Goal: Transaction & Acquisition: Purchase product/service

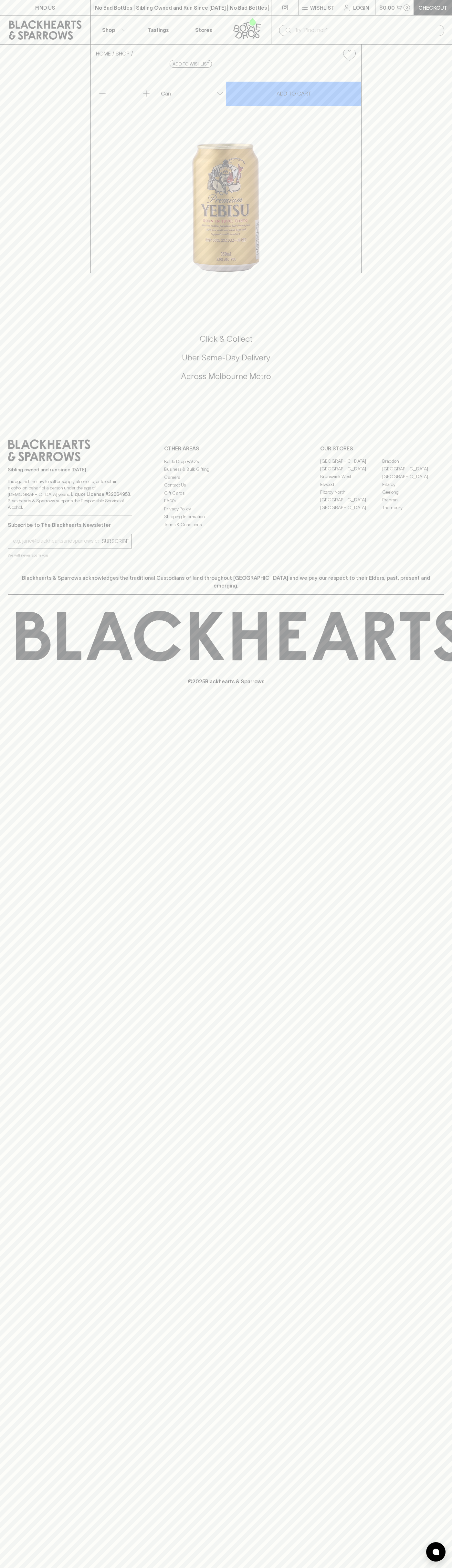
click at [395, 5] on button "$0.00 0" at bounding box center [395, 8] width 39 height 15
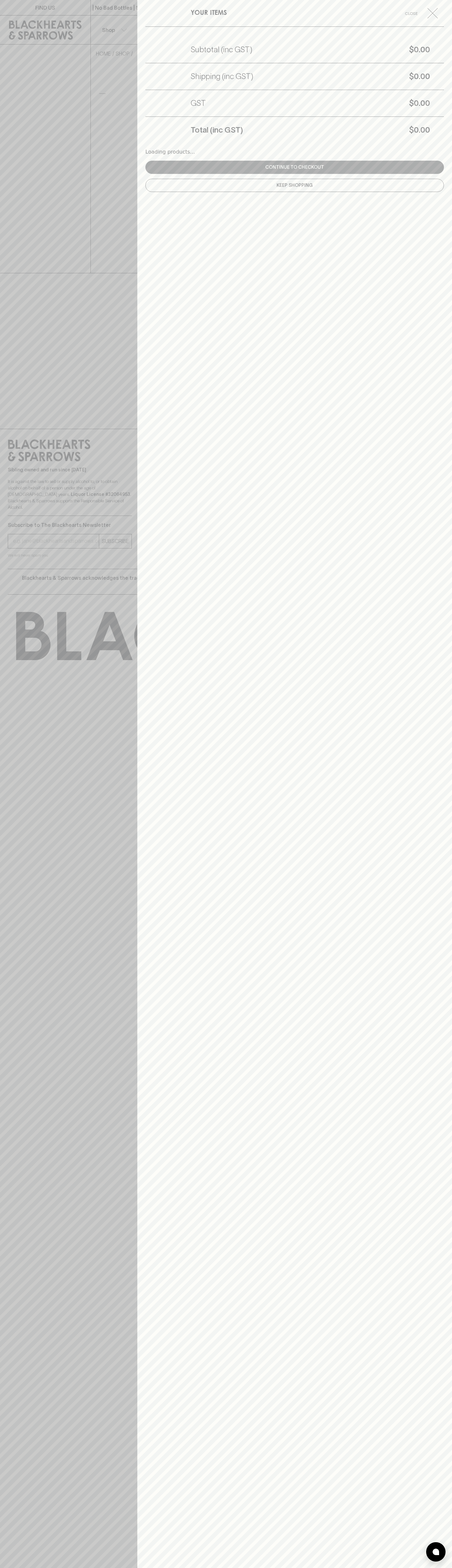
click at [420, 26] on div "YOUR ITEMS Close" at bounding box center [294, 13] width 299 height 27
click at [403, 1568] on html "FIND US | No Bad Bottles | Sibling Owned and Run Since [DATE] | No Bad Bottles …" at bounding box center [226, 784] width 452 height 1568
click at [12, 806] on div at bounding box center [226, 784] width 452 height 1568
